Goal: Task Accomplishment & Management: Use online tool/utility

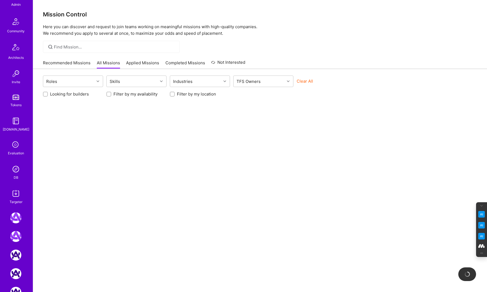
scroll to position [150, 0]
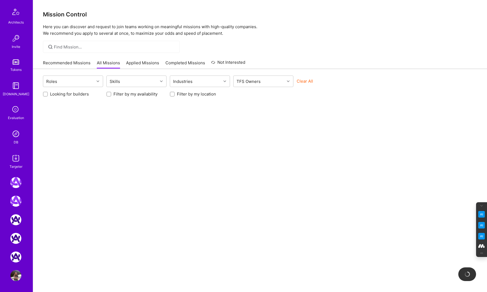
click at [15, 113] on icon at bounding box center [16, 110] width 10 height 10
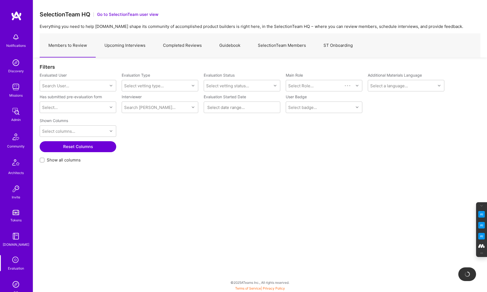
click at [130, 42] on link "Upcoming Interviews" at bounding box center [125, 46] width 59 height 24
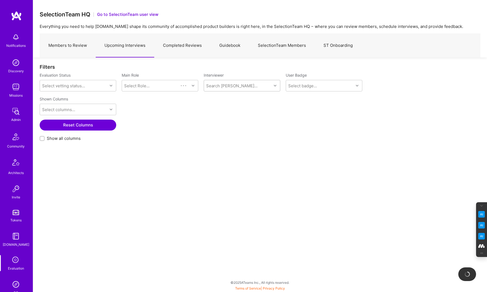
click at [216, 84] on div "Search [PERSON_NAME]..." at bounding box center [231, 86] width 51 height 6
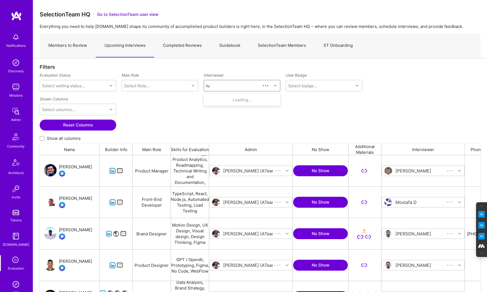
scroll to position [234, 441]
type input "[PERSON_NAME]"
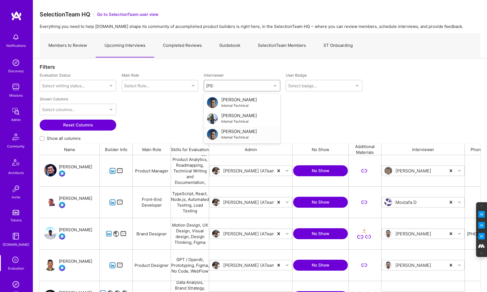
click at [229, 135] on div "Internal Technical" at bounding box center [239, 137] width 36 height 6
